Goal: Obtain resource: Download file/media

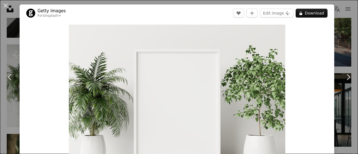
scroll to position [2829, 0]
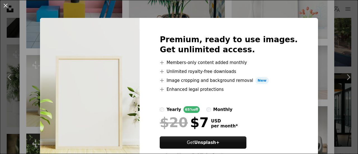
click at [318, 115] on div "An X shape Premium, ready to use images. Get unlimited access. A plus sign Memb…" at bounding box center [179, 77] width 358 height 154
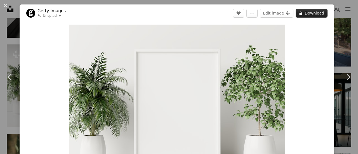
click at [309, 13] on button "A lock Download" at bounding box center [312, 13] width 32 height 9
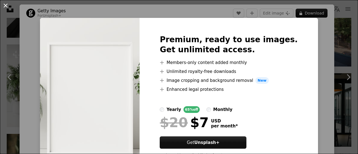
click at [8, 7] on button "An X shape" at bounding box center [5, 5] width 7 height 7
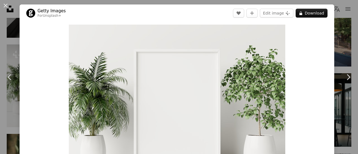
click at [4, 5] on button "An X shape" at bounding box center [5, 5] width 7 height 7
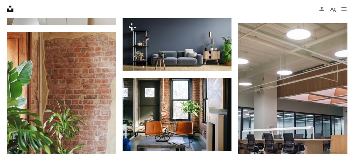
scroll to position [3176, 0]
